Goal: Find specific page/section: Find specific page/section

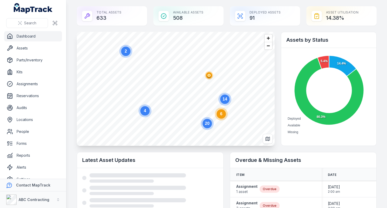
click at [73, 86] on main "Total Assets 633 Available Assets 508 Deployed Assets 91 Asset utilisation 14.3…" at bounding box center [226, 104] width 321 height 208
click at [270, 38] on span "Zoom in" at bounding box center [269, 39] width 8 height 8
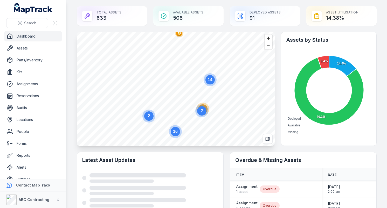
click at [212, 80] on text "14" at bounding box center [210, 80] width 5 height 4
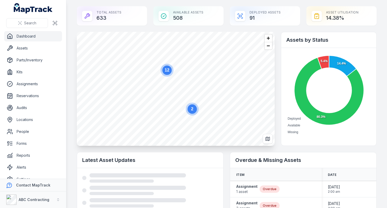
click at [198, 32] on div "12 2" at bounding box center [176, 32] width 198 height 0
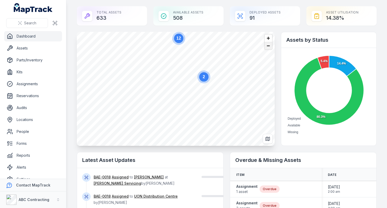
click at [269, 45] on span "Zoom out" at bounding box center [269, 45] width 8 height 7
click at [192, 75] on circle at bounding box center [189, 77] width 9 height 9
click at [157, 58] on circle at bounding box center [156, 55] width 9 height 9
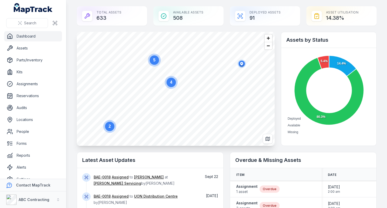
click at [170, 85] on circle at bounding box center [171, 82] width 9 height 9
click at [172, 91] on icon "button" at bounding box center [171, 91] width 3 height 3
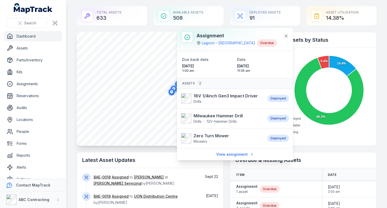
click at [71, 91] on main "Total Assets 633 Available Assets 508 Deployed Assets 91 Asset utilisation 14.3…" at bounding box center [226, 104] width 321 height 208
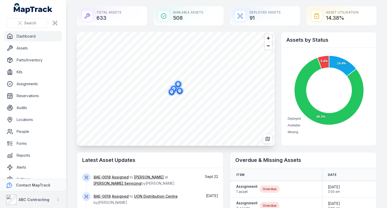
click at [35, 197] on div "ABC Contracting" at bounding box center [27, 200] width 43 height 10
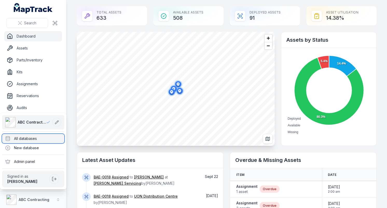
click at [50, 136] on div "All databases" at bounding box center [33, 138] width 62 height 9
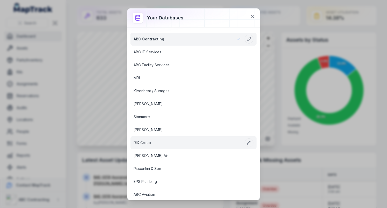
click at [164, 140] on link "RIX Group" at bounding box center [187, 142] width 107 height 5
